Goal: Task Accomplishment & Management: Manage account settings

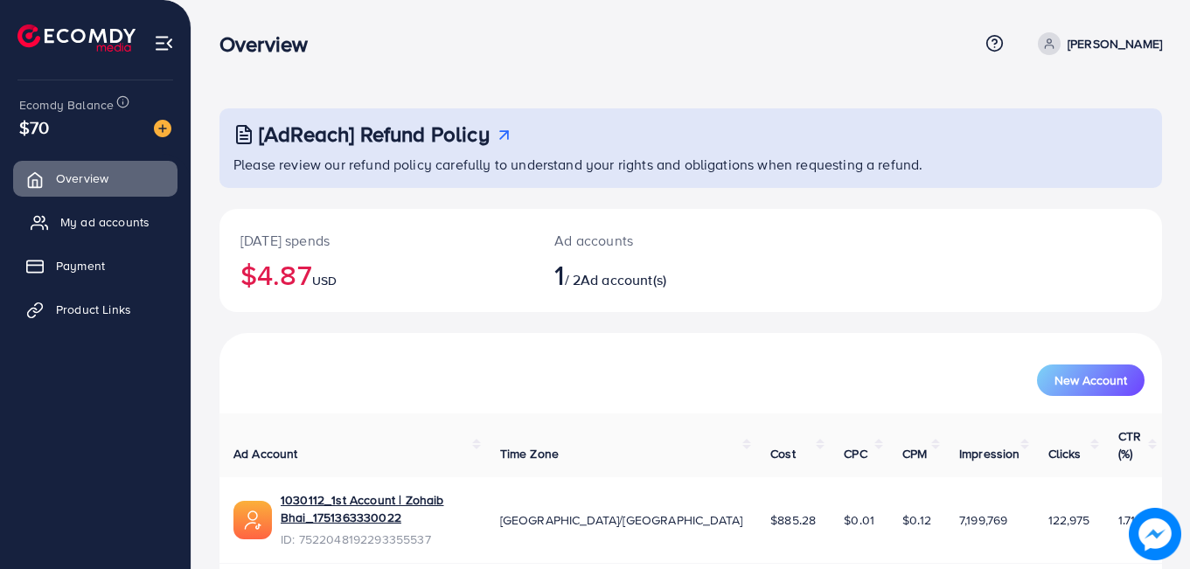
click at [80, 215] on span "My ad accounts" at bounding box center [104, 221] width 89 height 17
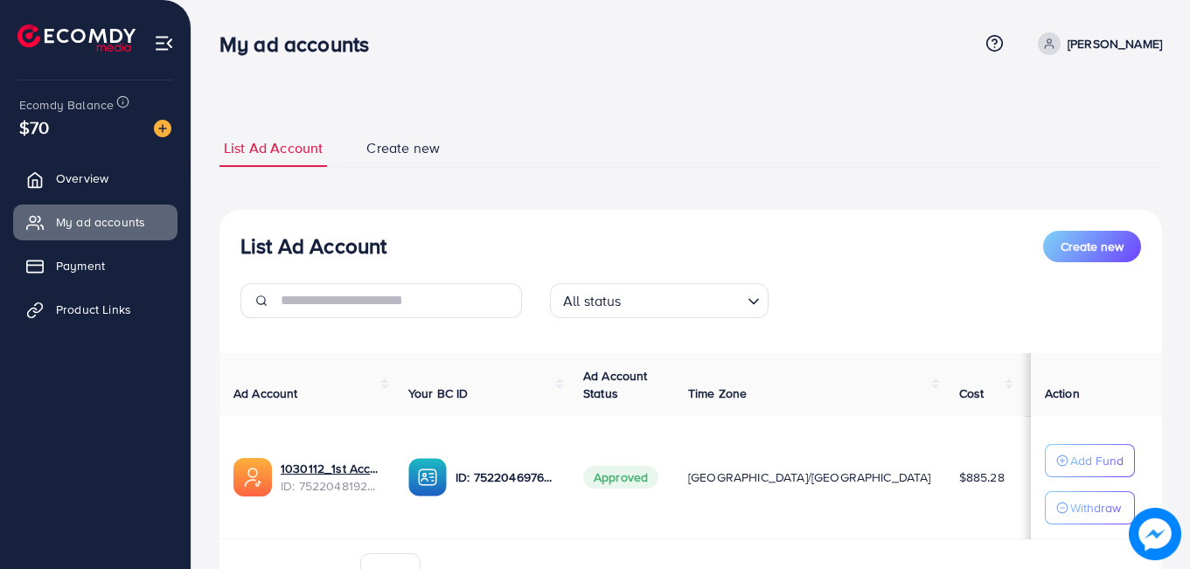
scroll to position [96, 0]
